Goal: Task Accomplishment & Management: Manage account settings

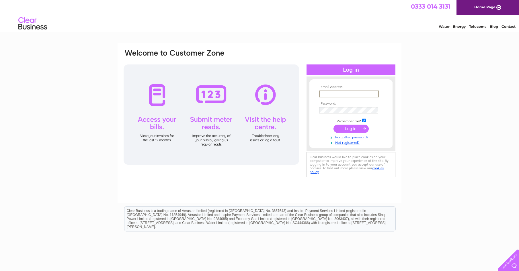
click at [348, 93] on input "text" at bounding box center [349, 94] width 60 height 7
type input "gayle@jandiscaffolding.co.uk"
click at [333, 125] on input "submit" at bounding box center [350, 129] width 35 height 8
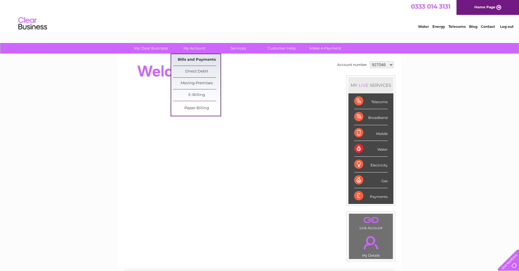
click at [190, 59] on link "Bills and Payments" at bounding box center [196, 59] width 47 height 11
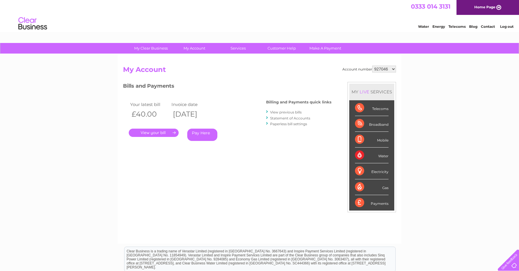
click at [389, 69] on select "927046 1121699" at bounding box center [384, 69] width 24 height 7
select select "1121699"
click at [373, 66] on select "927046 1121699" at bounding box center [384, 69] width 24 height 7
click at [150, 132] on link "." at bounding box center [154, 133] width 50 height 8
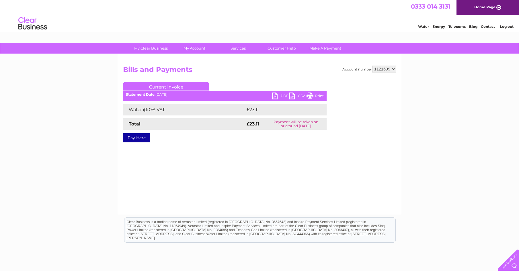
click at [275, 94] on link "PDF" at bounding box center [280, 97] width 17 height 8
